Goal: Download file/media

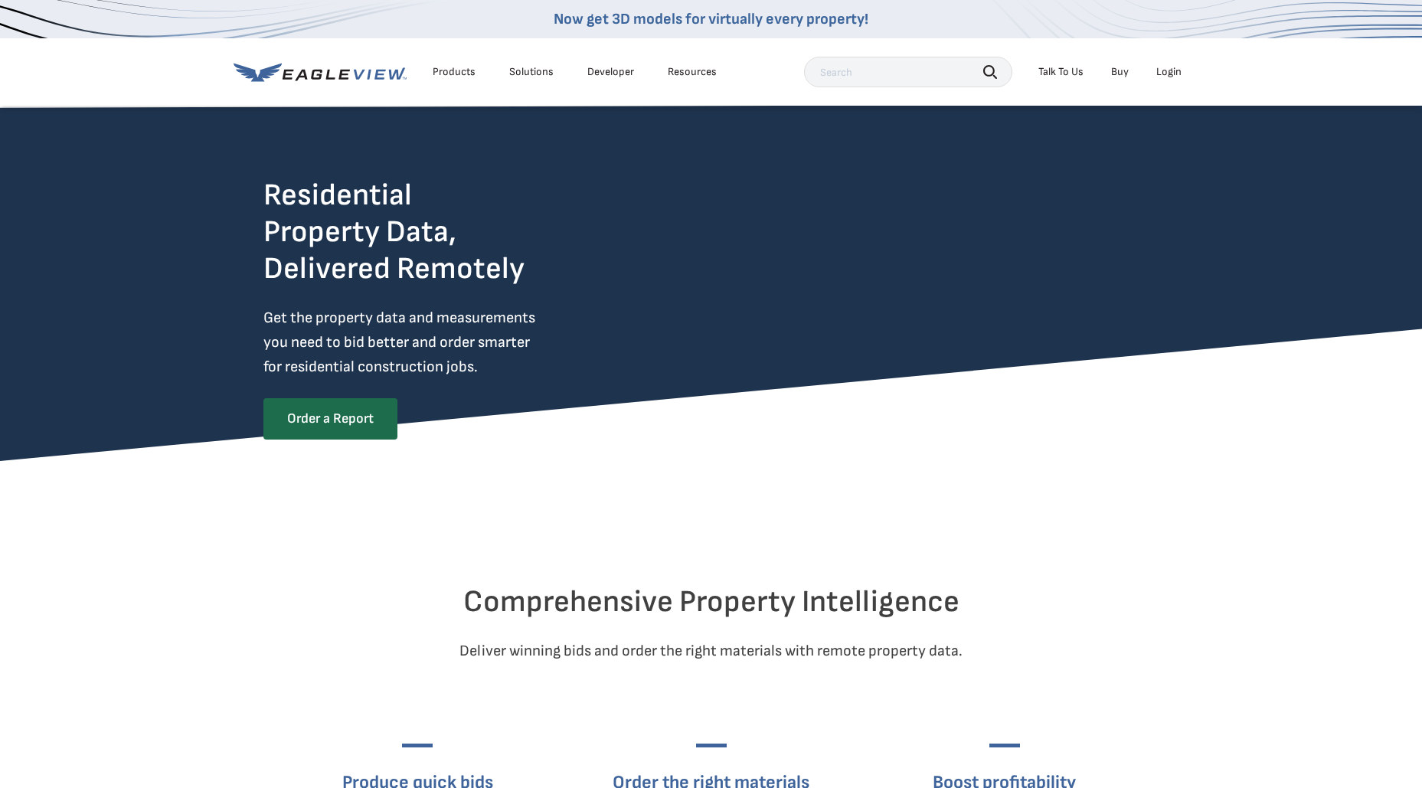
click at [1163, 71] on div "Login" at bounding box center [1169, 72] width 25 height 14
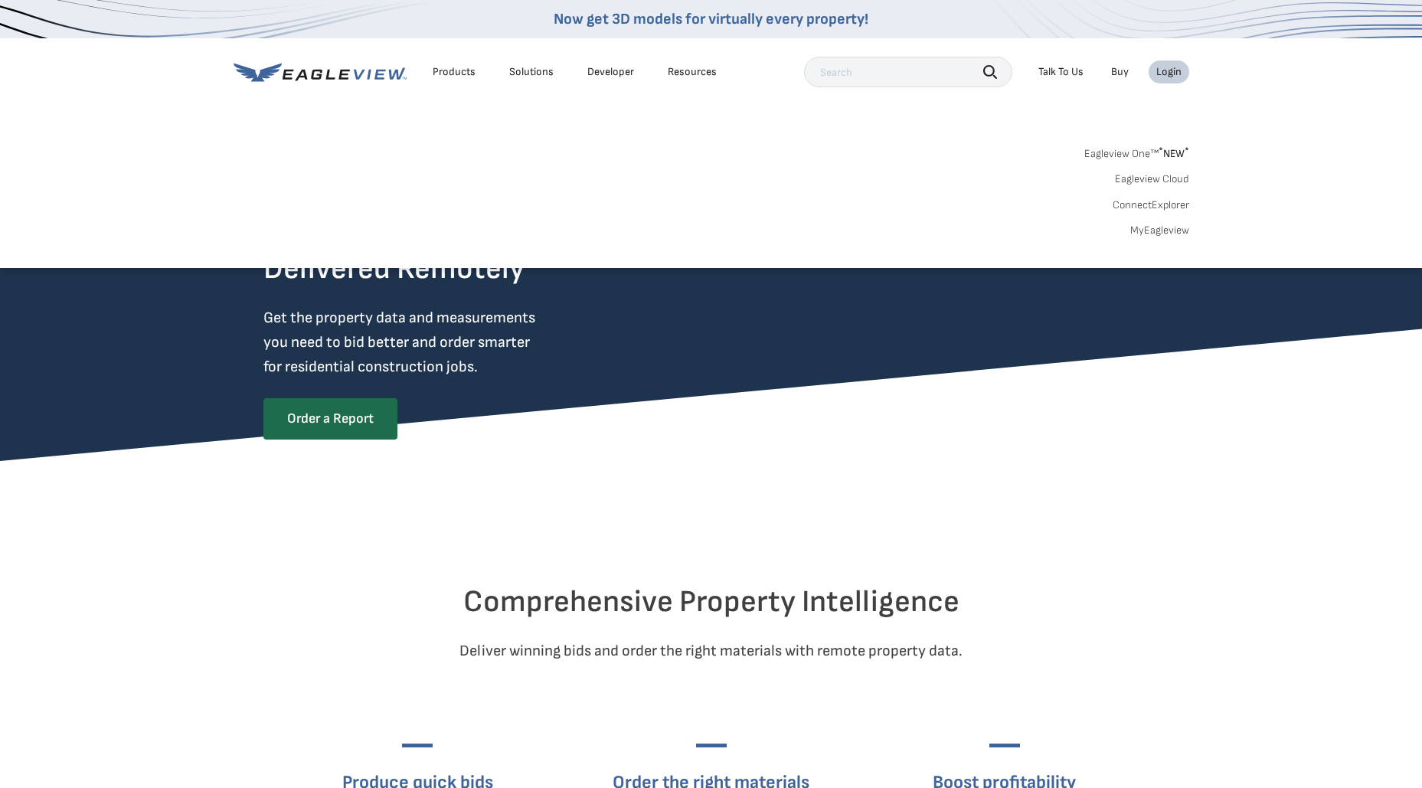
click at [1157, 231] on link "MyEagleview" at bounding box center [1159, 231] width 59 height 14
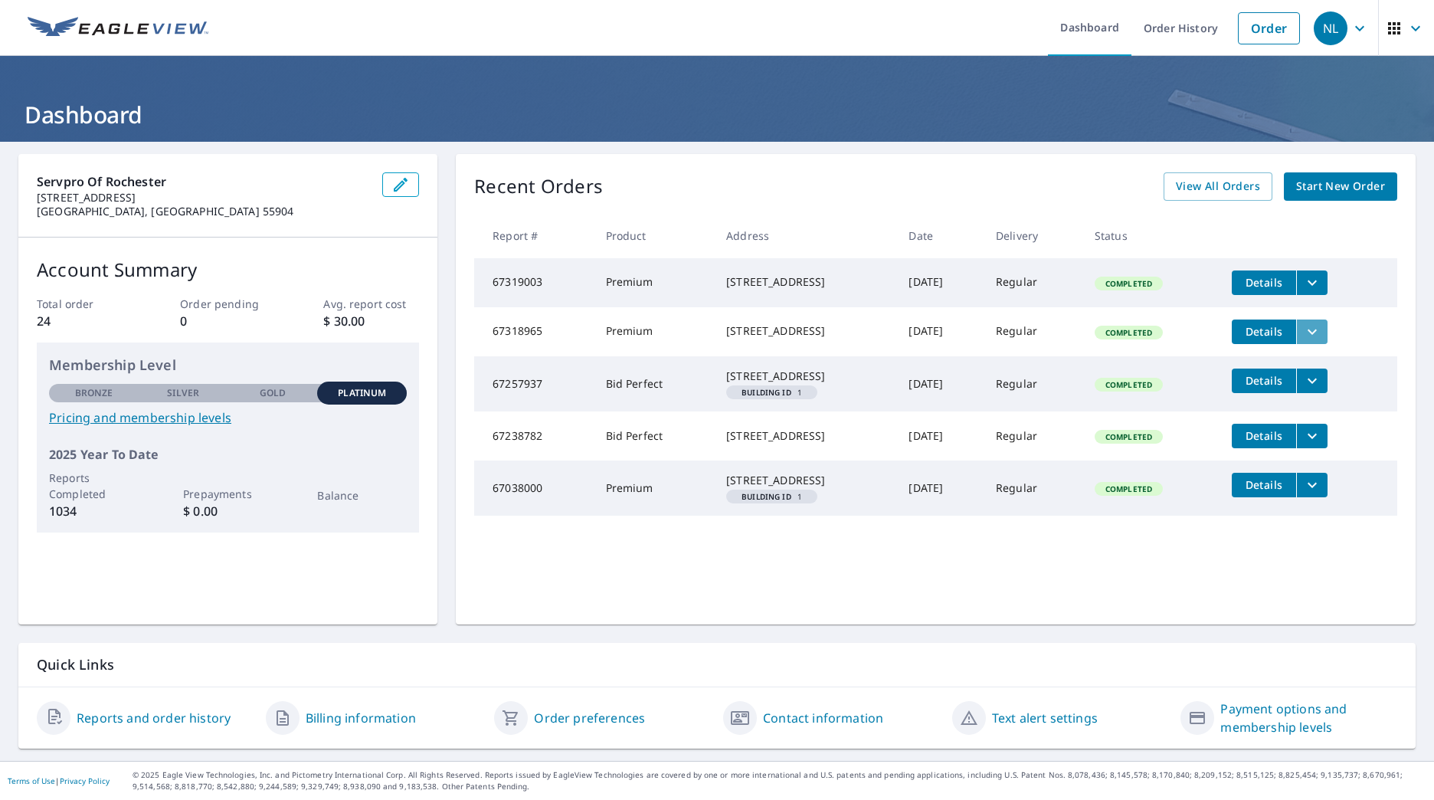
click at [1317, 337] on icon "filesDropdownBtn-67318965" at bounding box center [1312, 331] width 18 height 18
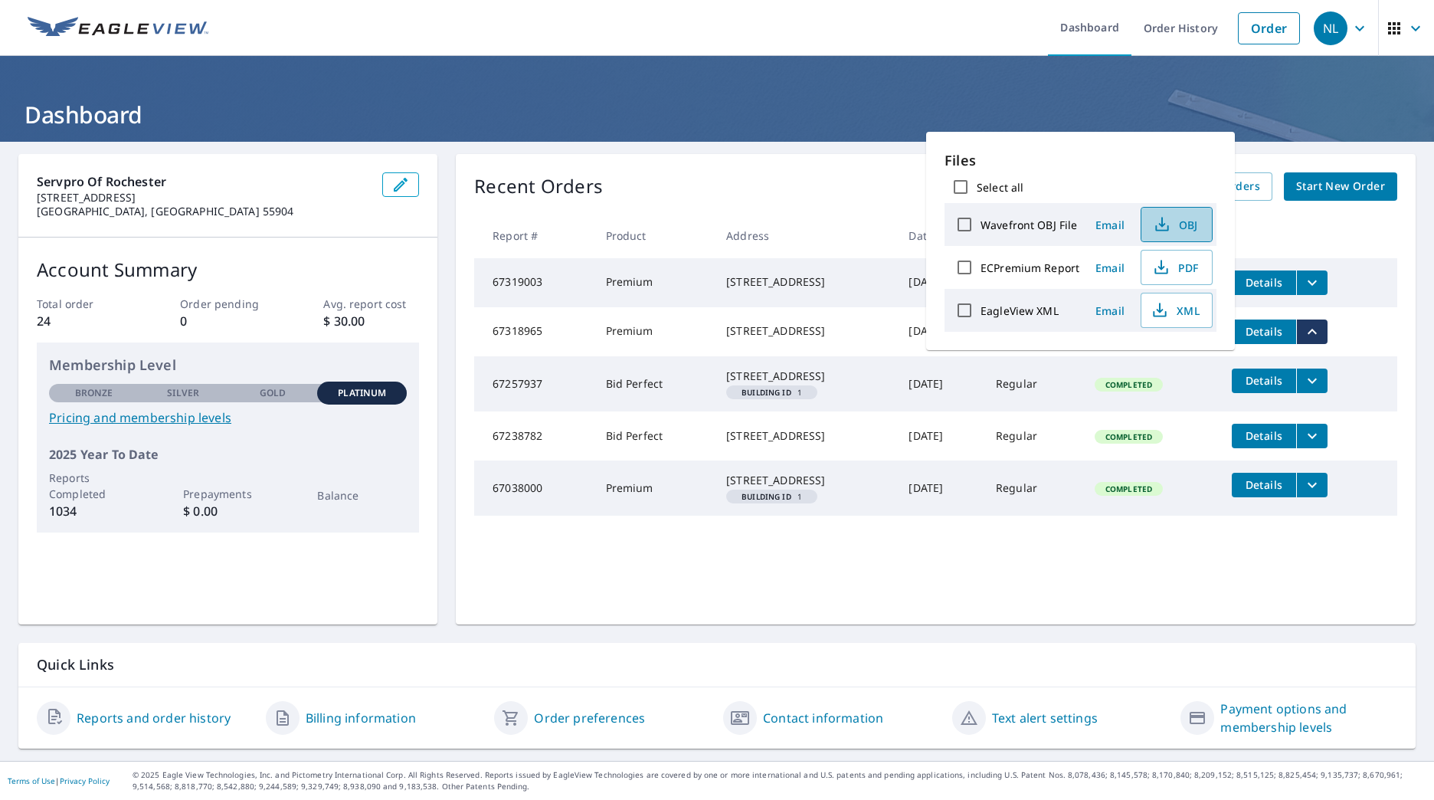
click at [1163, 226] on icon "button" at bounding box center [1162, 224] width 18 height 18
click at [1177, 223] on span "OBJ" at bounding box center [1174, 224] width 49 height 18
click at [960, 188] on input "Select all" at bounding box center [960, 187] width 32 height 32
checkbox input "true"
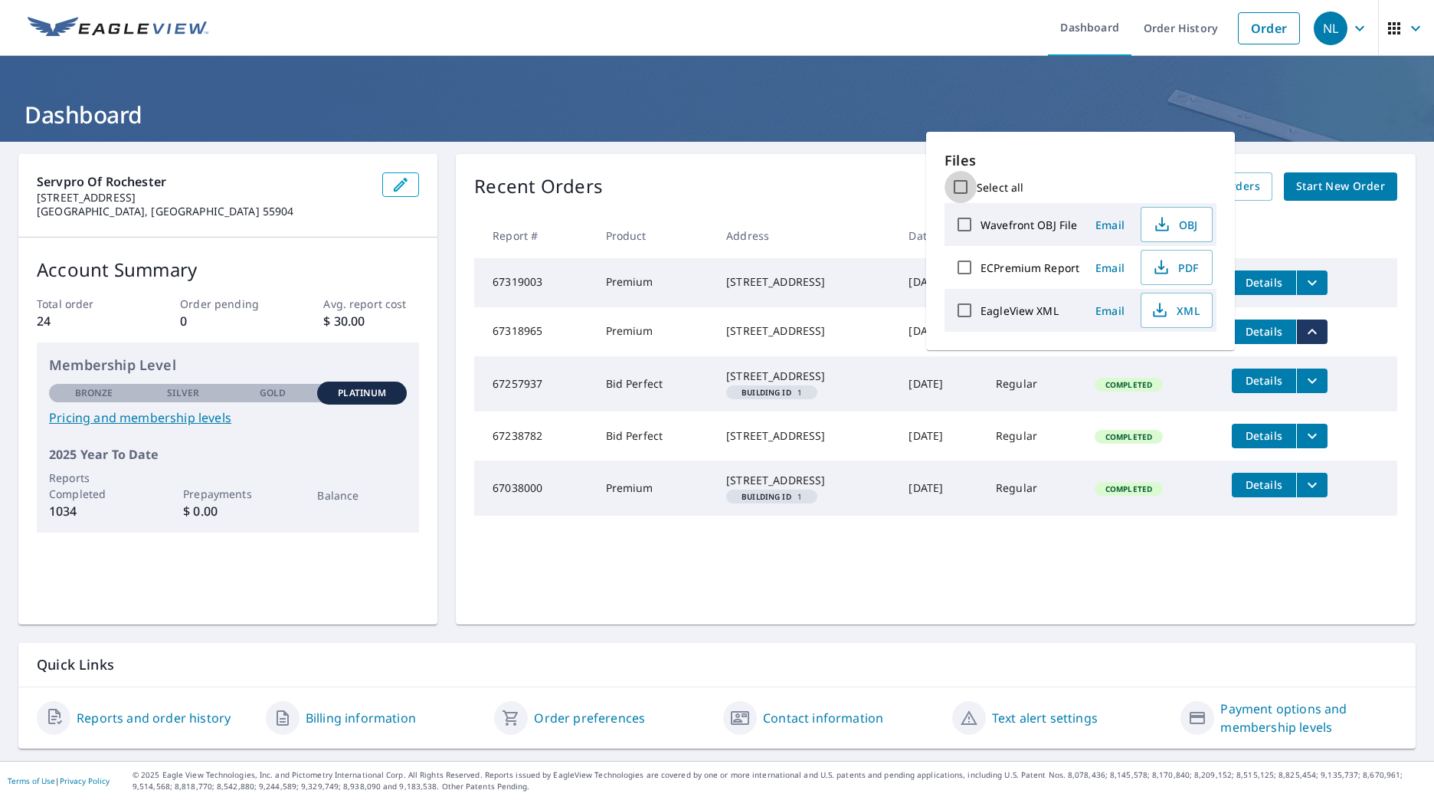
checkbox input "true"
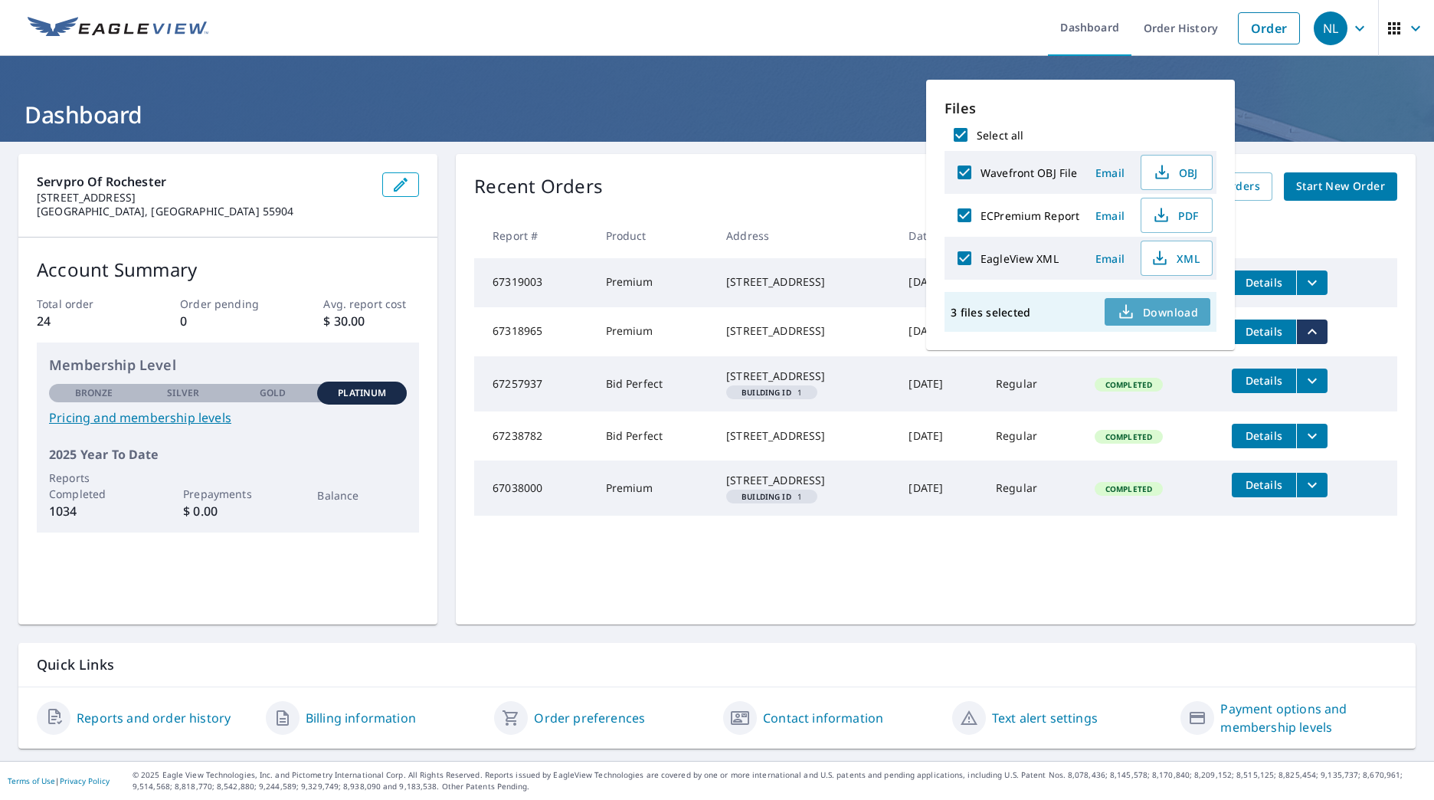
click at [1147, 306] on span "Download" at bounding box center [1157, 312] width 81 height 18
click at [1015, 214] on label "ECPremium Report" at bounding box center [1029, 215] width 99 height 15
click at [980, 214] on input "ECPremium Report" at bounding box center [964, 215] width 32 height 32
checkbox input "false"
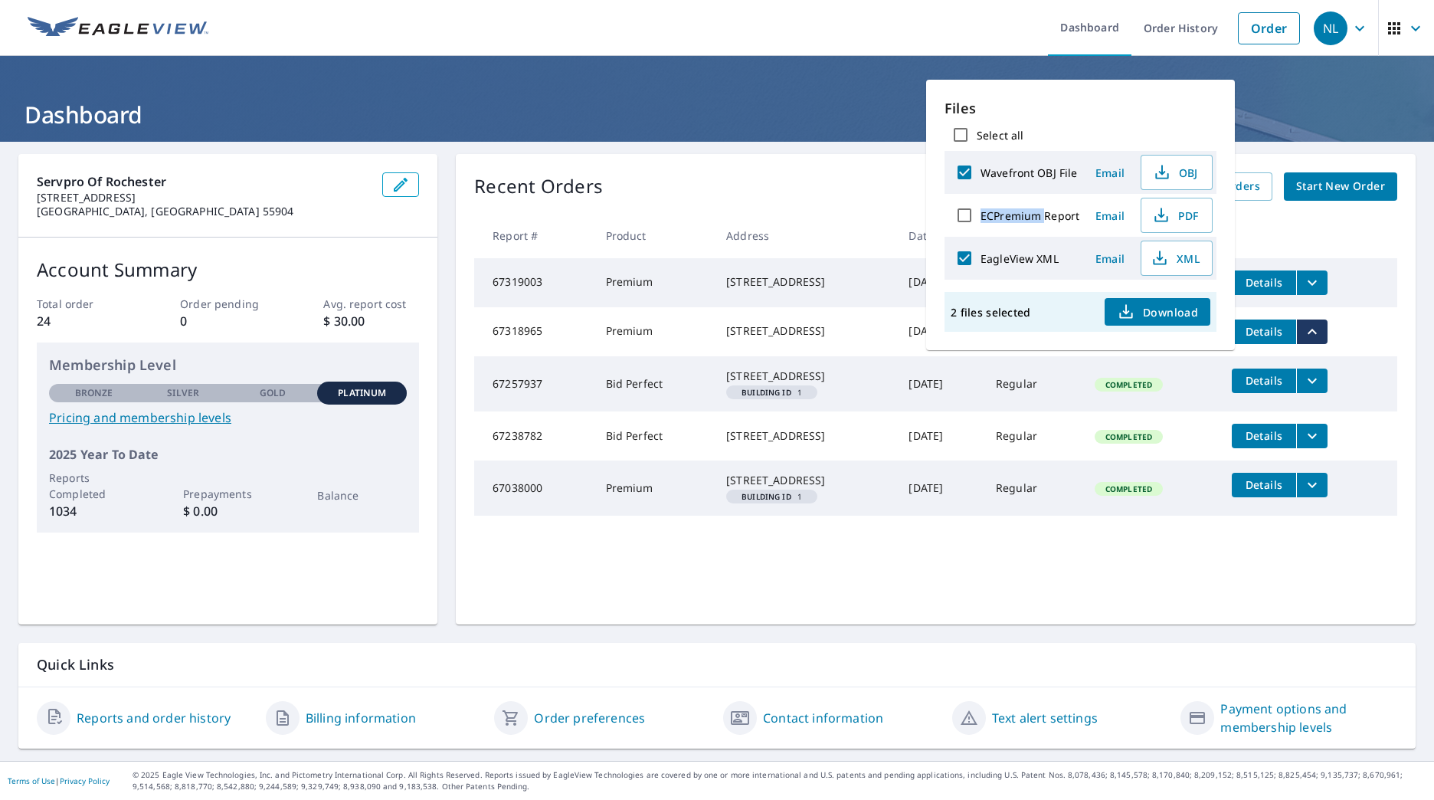
click at [1015, 214] on label "ECPremium Report" at bounding box center [1029, 215] width 99 height 15
click at [980, 214] on input "ECPremium Report" at bounding box center [964, 215] width 32 height 32
checkbox input "true"
click at [1015, 214] on label "ECPremium Report" at bounding box center [1029, 215] width 99 height 15
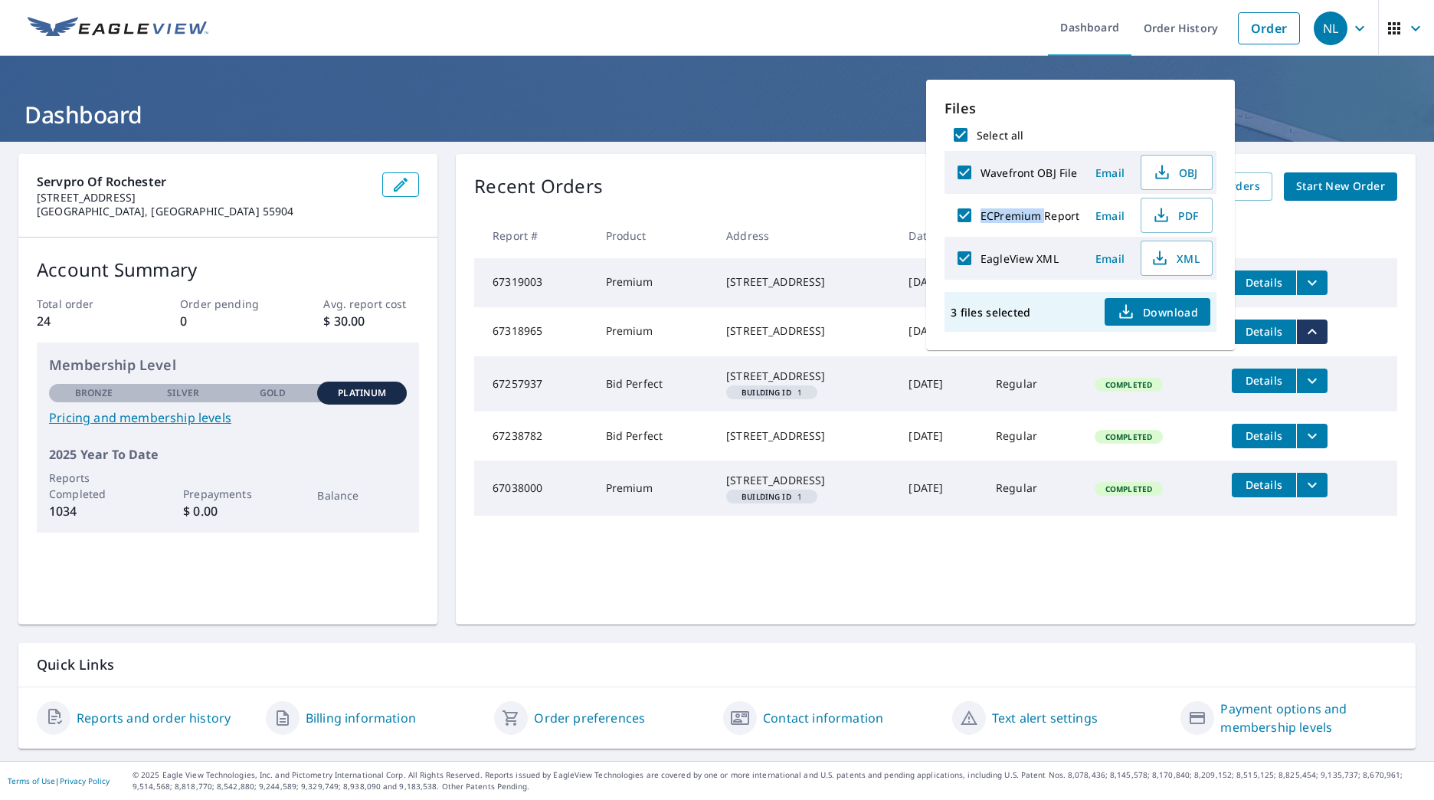
click at [980, 214] on input "ECPremium Report" at bounding box center [964, 215] width 32 height 32
checkbox input "false"
click at [1015, 214] on label "ECPremium Report" at bounding box center [1029, 215] width 99 height 15
click at [980, 214] on input "ECPremium Report" at bounding box center [964, 215] width 32 height 32
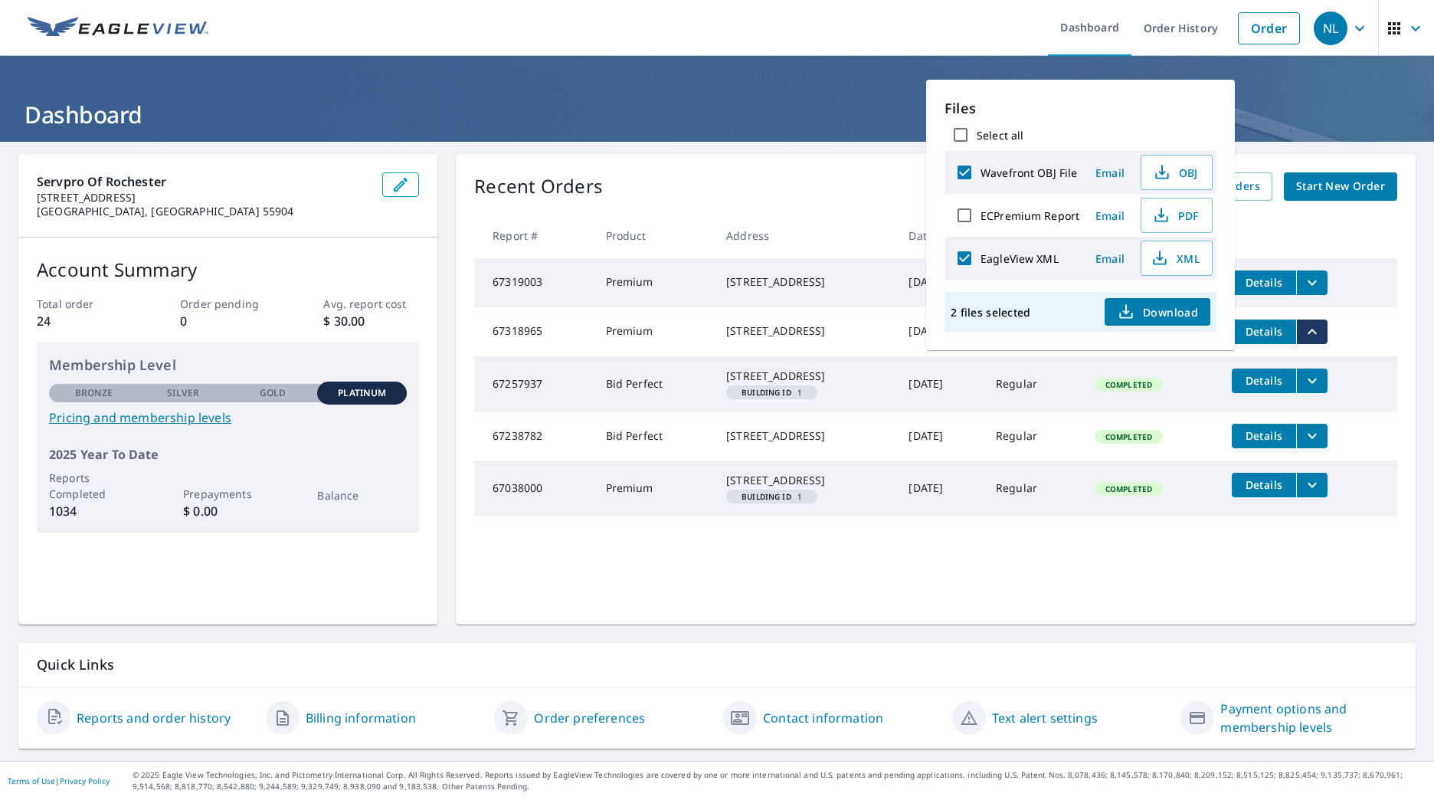
checkbox input "true"
click at [1160, 216] on icon "button" at bounding box center [1160, 213] width 7 height 10
click at [1160, 216] on icon "button" at bounding box center [1161, 215] width 18 height 18
